Goal: Task Accomplishment & Management: Use online tool/utility

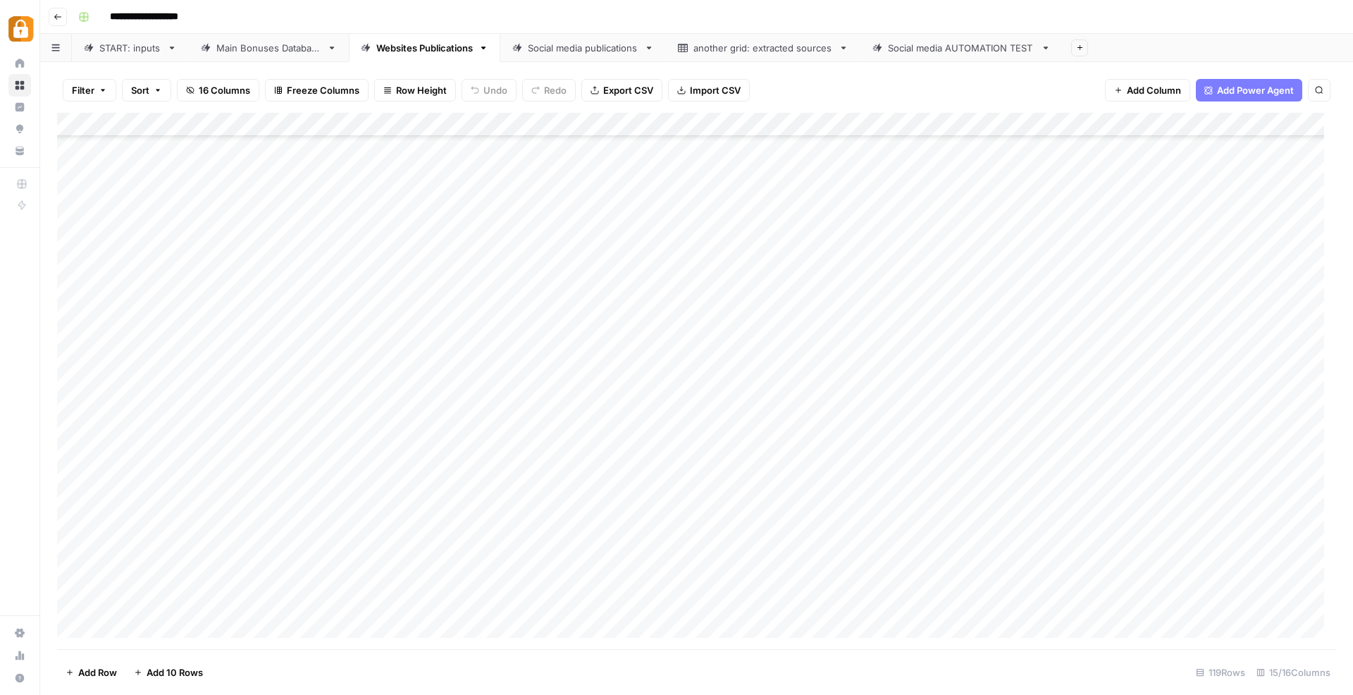
scroll to position [2372, 0]
click at [135, 41] on div "START: inputs" at bounding box center [130, 48] width 62 height 14
click at [278, 584] on div "Add Column" at bounding box center [696, 381] width 1279 height 537
click at [297, 592] on div "Add Column" at bounding box center [696, 381] width 1279 height 537
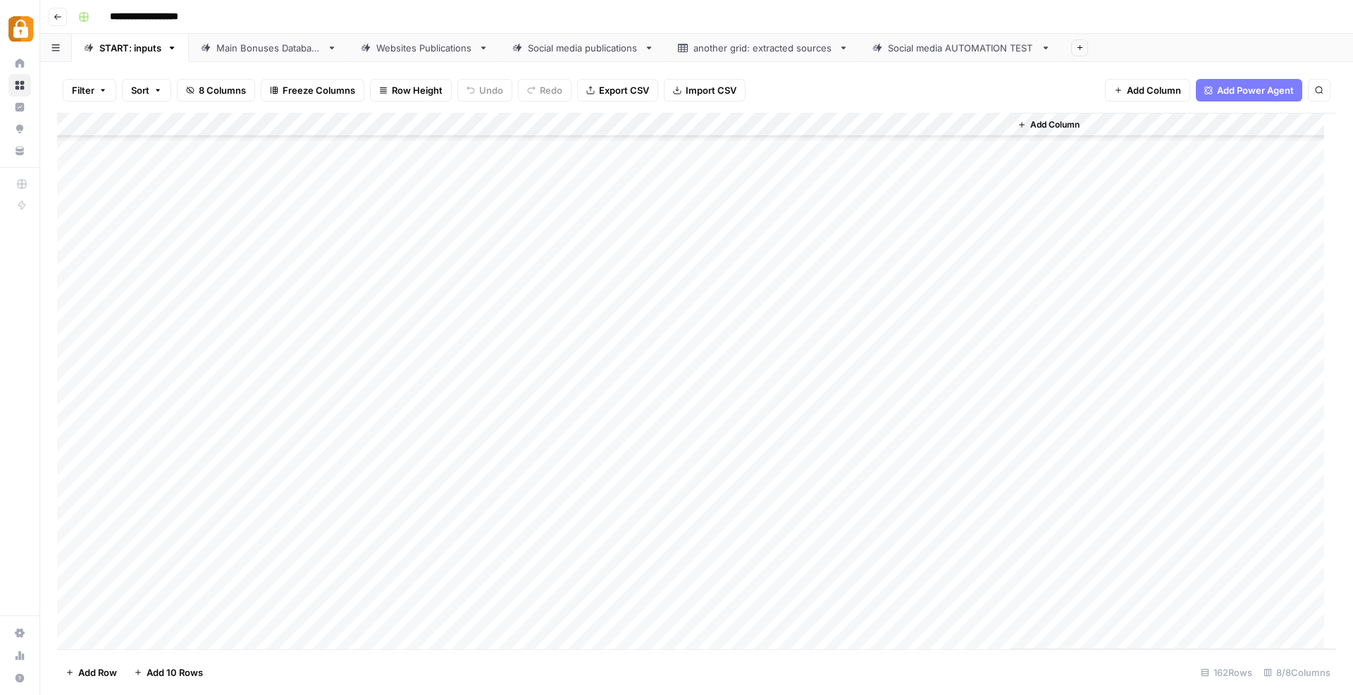
click at [297, 592] on div "Add Column" at bounding box center [696, 381] width 1279 height 537
click at [287, 651] on button "Katerina" at bounding box center [278, 644] width 47 height 17
click at [368, 581] on div "Add Column" at bounding box center [696, 381] width 1279 height 537
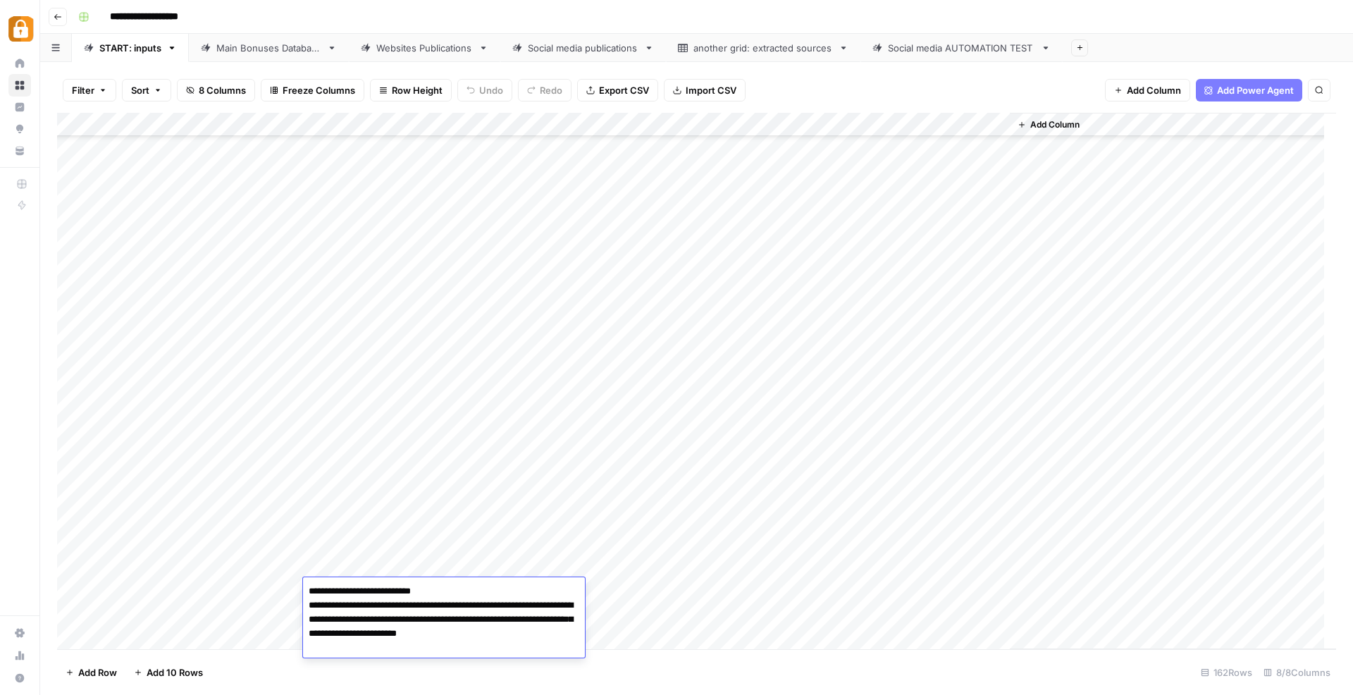
paste textarea "**********"
type textarea "**********"
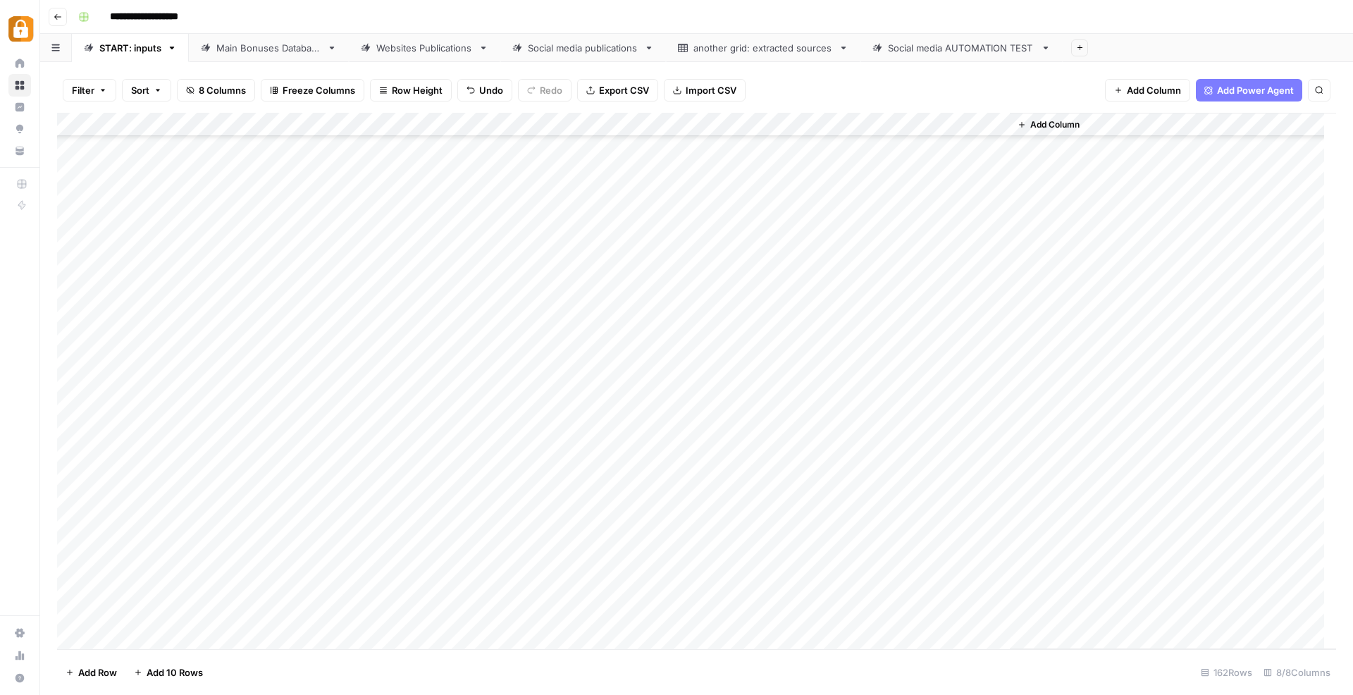
click at [619, 626] on div "Add Column" at bounding box center [696, 381] width 1279 height 537
click at [619, 569] on div "Add Column" at bounding box center [696, 381] width 1279 height 537
type input "tele"
click at [609, 623] on button "Telegram" at bounding box center [613, 620] width 52 height 17
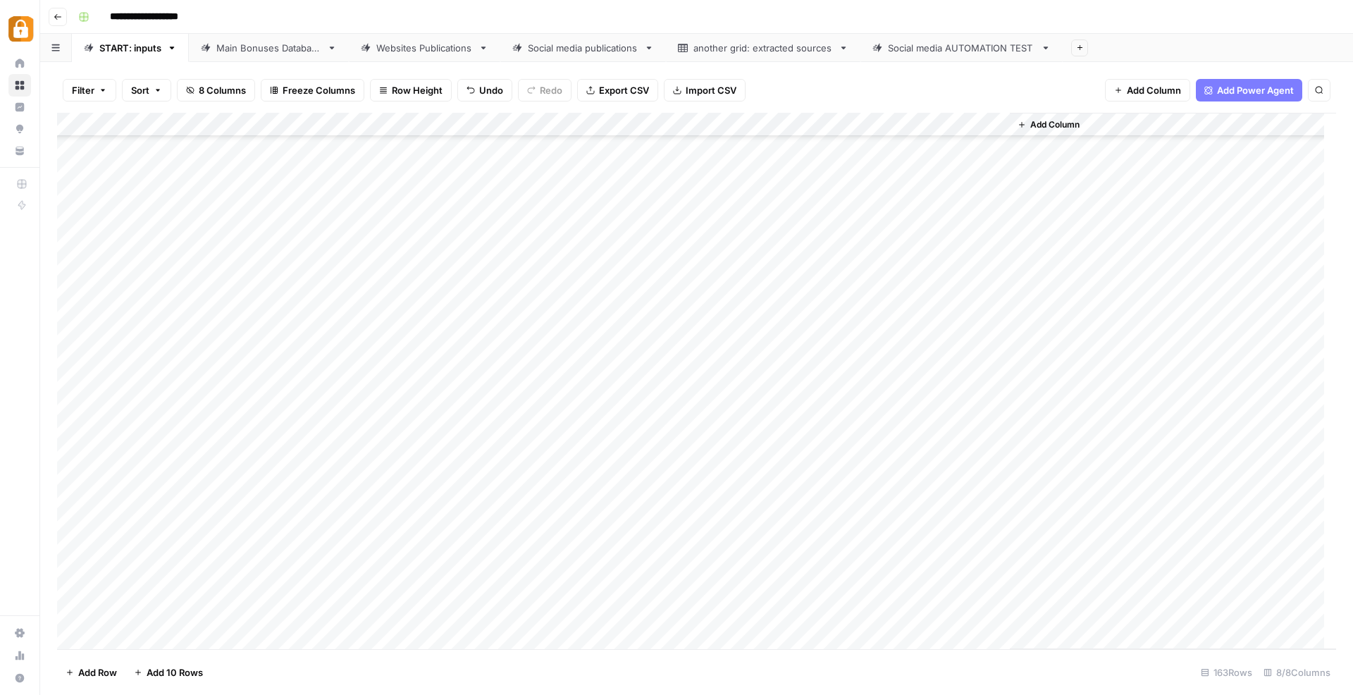
scroll to position [3379, 0]
click at [798, 597] on div "Add Column" at bounding box center [696, 381] width 1279 height 537
type textarea "******"
click at [1299, 507] on div "Add Column" at bounding box center [1173, 381] width 326 height 536
click at [932, 599] on div "Add Column" at bounding box center [696, 381] width 1279 height 537
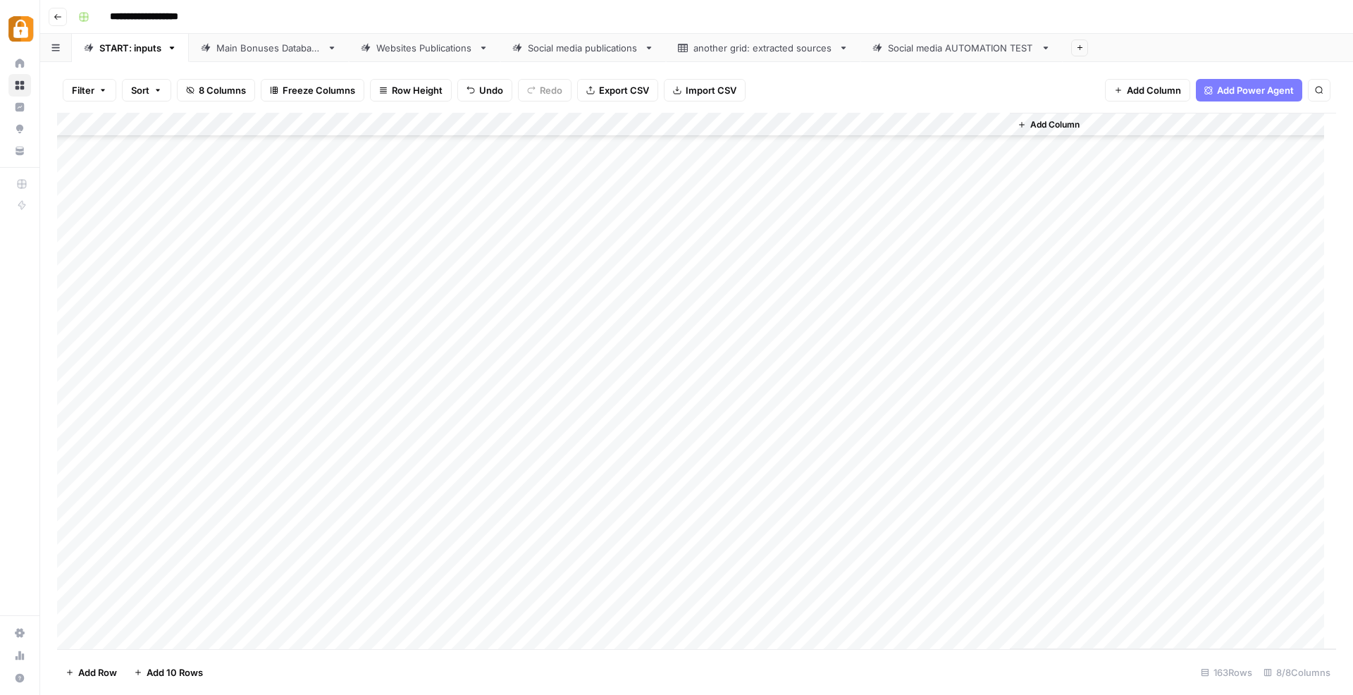
click at [245, 51] on div "Main Bonuses Database" at bounding box center [268, 48] width 105 height 14
click at [149, 48] on div "START: inputs" at bounding box center [130, 48] width 62 height 14
click at [240, 47] on div "Main Bonuses Database" at bounding box center [268, 48] width 105 height 14
click at [137, 58] on link "START: inputs" at bounding box center [130, 48] width 117 height 28
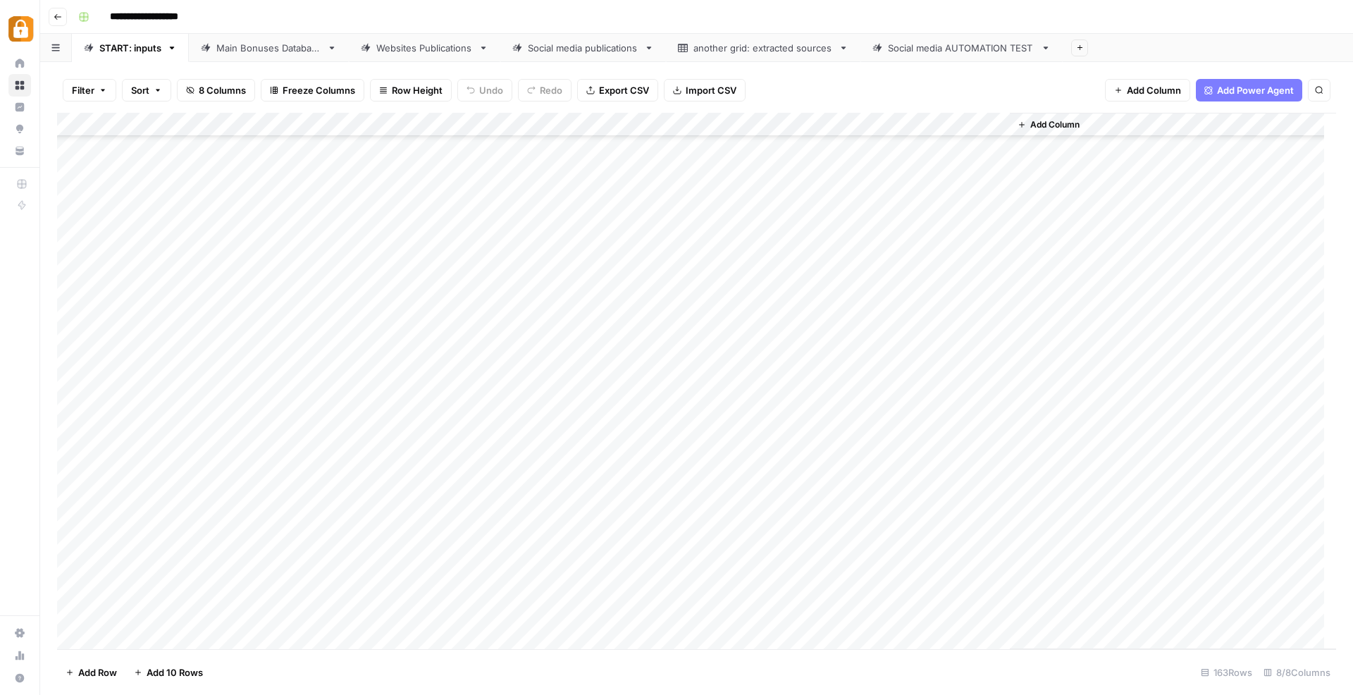
scroll to position [3414, 0]
click at [250, 54] on div "Main Bonuses Database" at bounding box center [268, 48] width 105 height 14
click at [1041, 602] on div "Add Column" at bounding box center [696, 381] width 1279 height 537
click at [1117, 601] on div "Add Column" at bounding box center [696, 381] width 1279 height 537
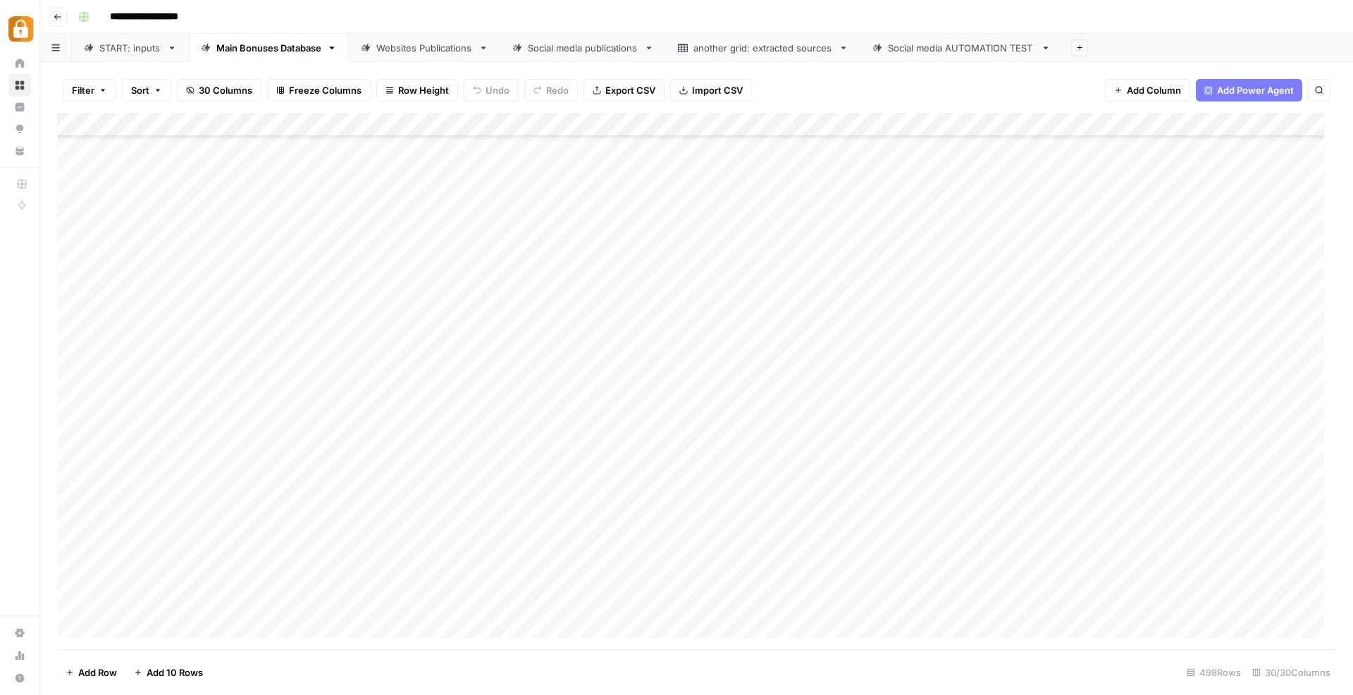
scroll to position [8157, 0]
click at [741, 593] on div "Add Column" at bounding box center [696, 381] width 1279 height 537
click at [703, 601] on div "Add Column" at bounding box center [696, 381] width 1279 height 537
click at [704, 601] on div "Add Column" at bounding box center [696, 381] width 1279 height 537
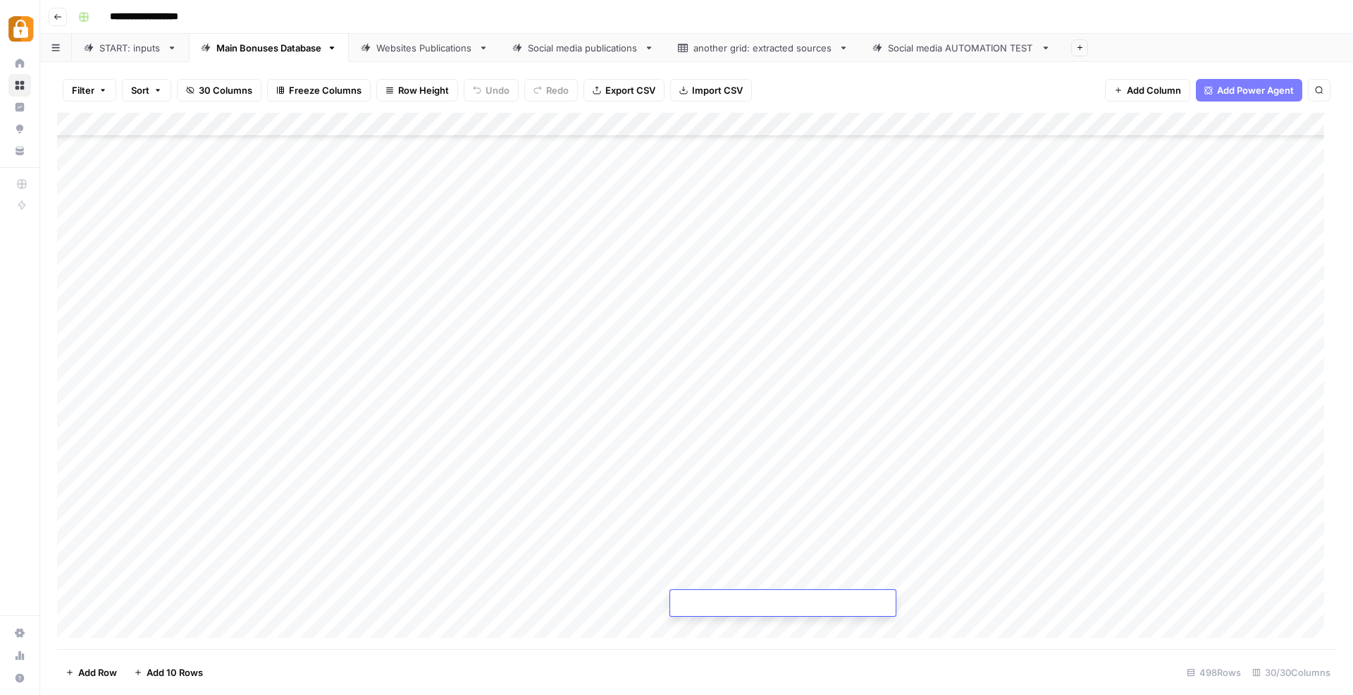
type textarea "**********"
click at [914, 558] on div "Add Column" at bounding box center [696, 381] width 1279 height 537
click at [1122, 604] on div "Add Column" at bounding box center [696, 381] width 1279 height 537
click at [421, 49] on div "Websites Publications" at bounding box center [424, 48] width 97 height 14
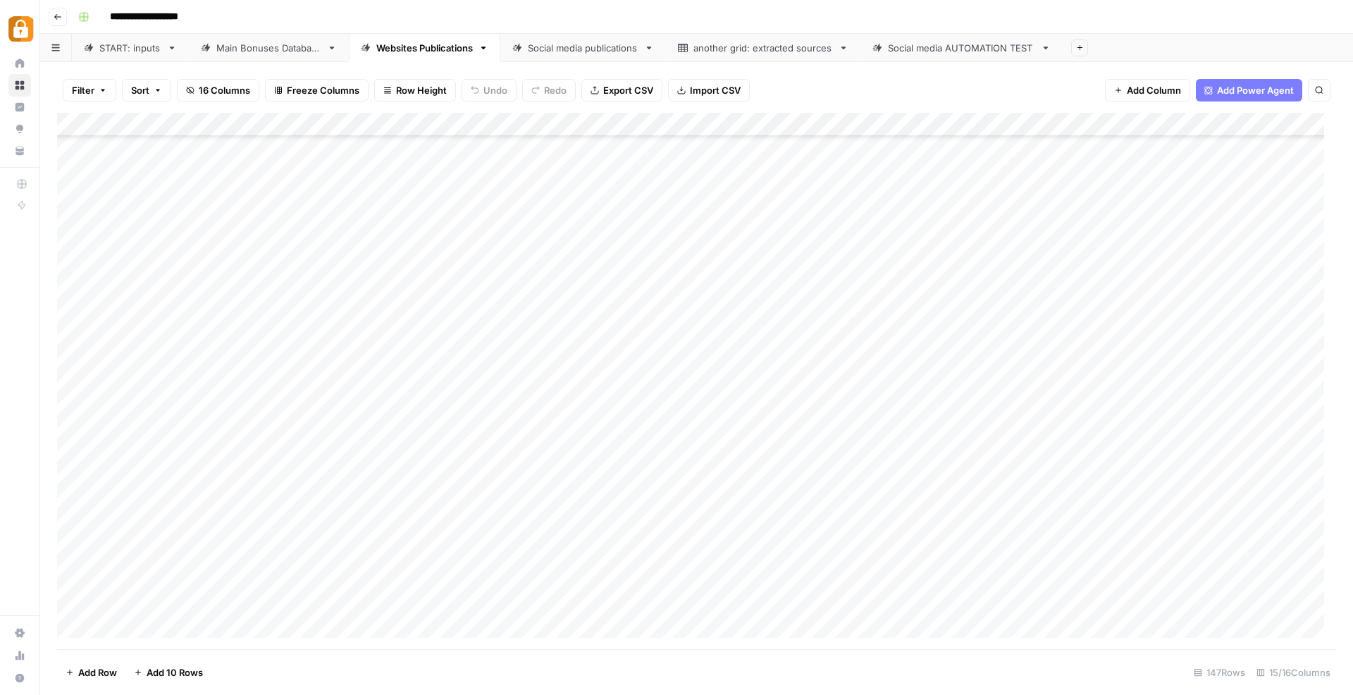
click at [673, 605] on div "Add Column" at bounding box center [696, 381] width 1279 height 537
type textarea "******"
click at [977, 631] on div "Add Column" at bounding box center [696, 381] width 1279 height 537
click at [931, 578] on div "Add Column" at bounding box center [696, 381] width 1279 height 537
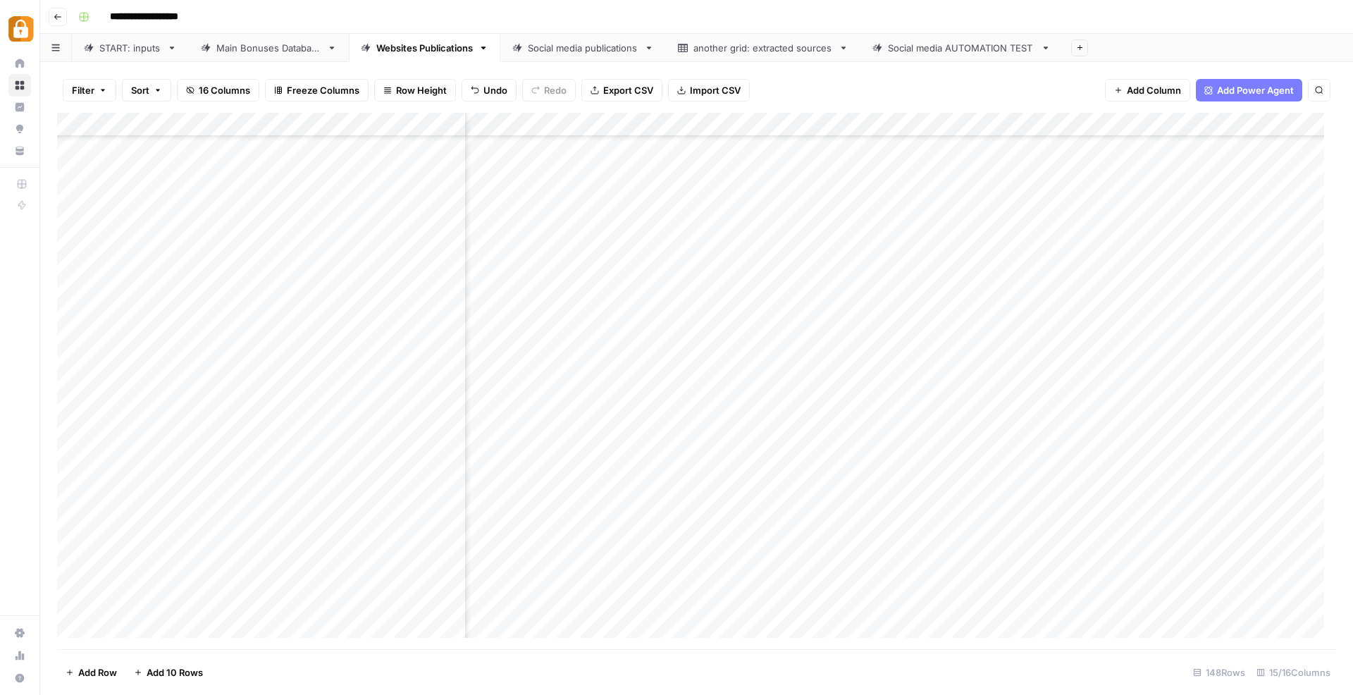
scroll to position [3066, 967]
click at [646, 578] on div "Add Column" at bounding box center [696, 381] width 1279 height 537
click at [596, 582] on div "Add Column" at bounding box center [696, 381] width 1279 height 537
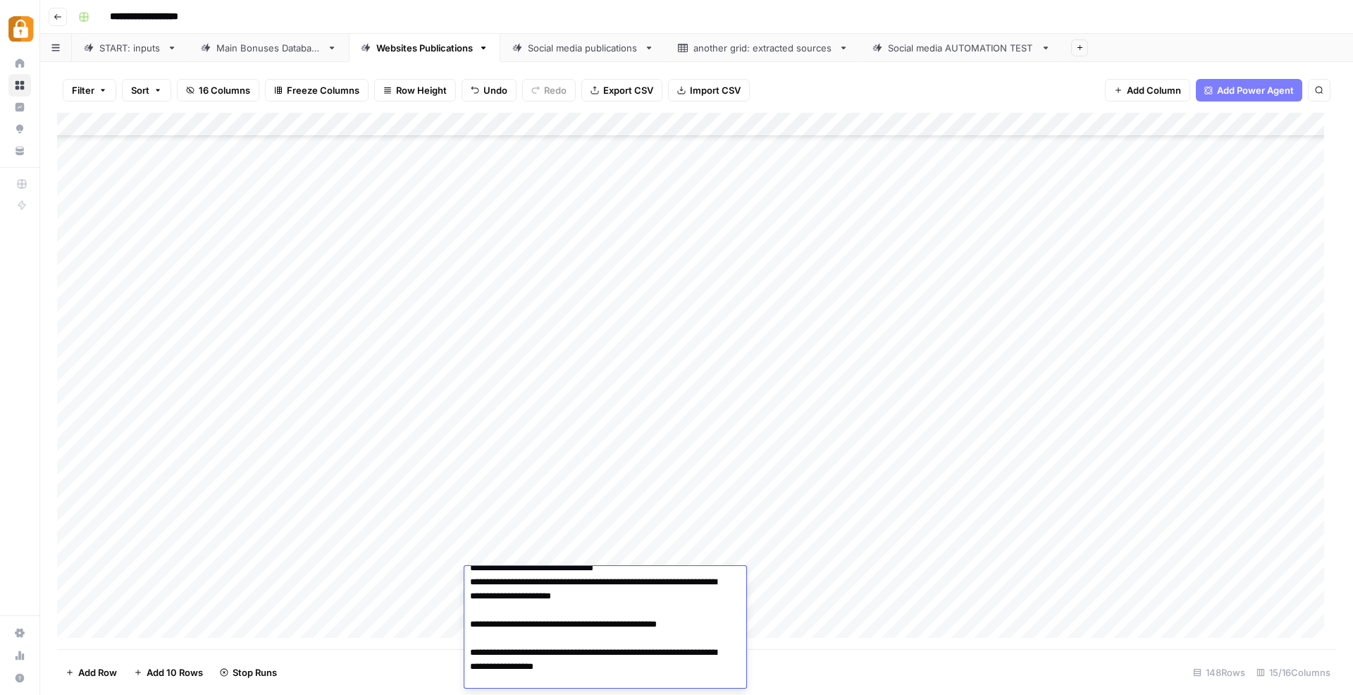
scroll to position [56, 0]
click at [1039, 667] on footer "Add Row Add 10 Rows Stop Runs 148 Rows 15/16 Columns" at bounding box center [696, 672] width 1279 height 46
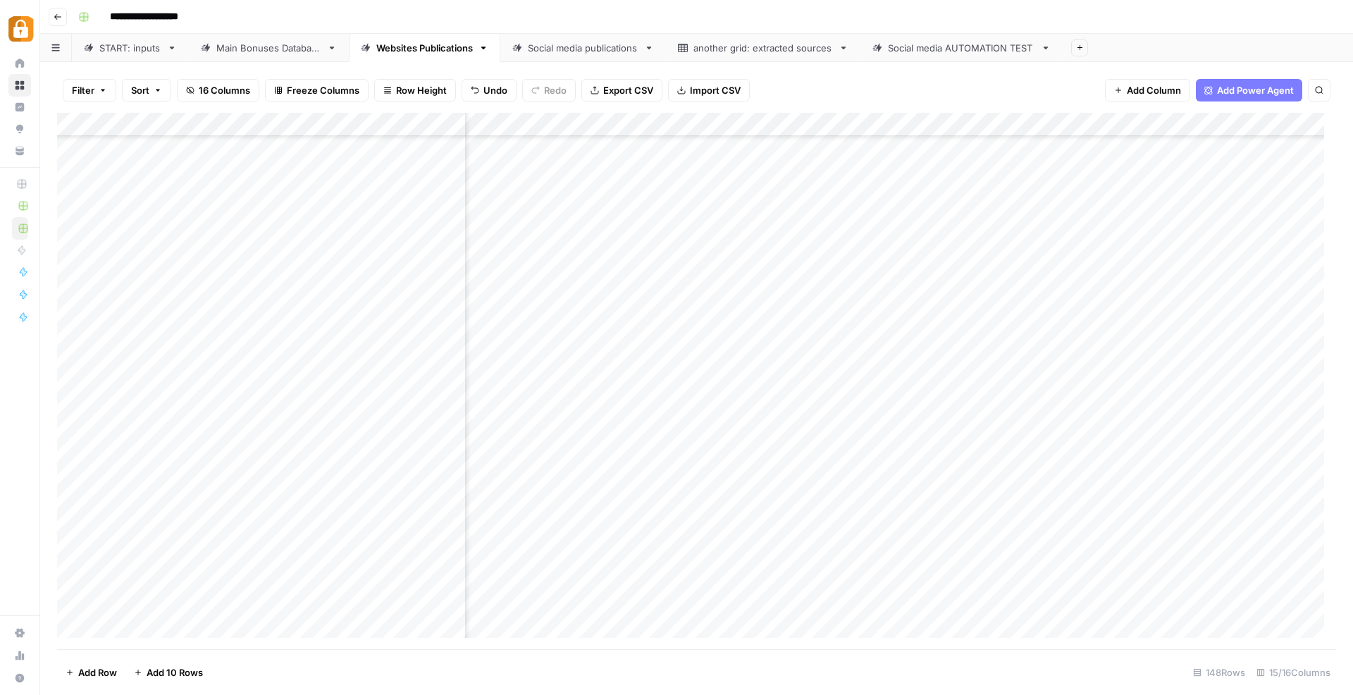
scroll to position [3066, 529]
click at [672, 571] on div "Add Column" at bounding box center [696, 381] width 1279 height 537
